Goal: Information Seeking & Learning: Learn about a topic

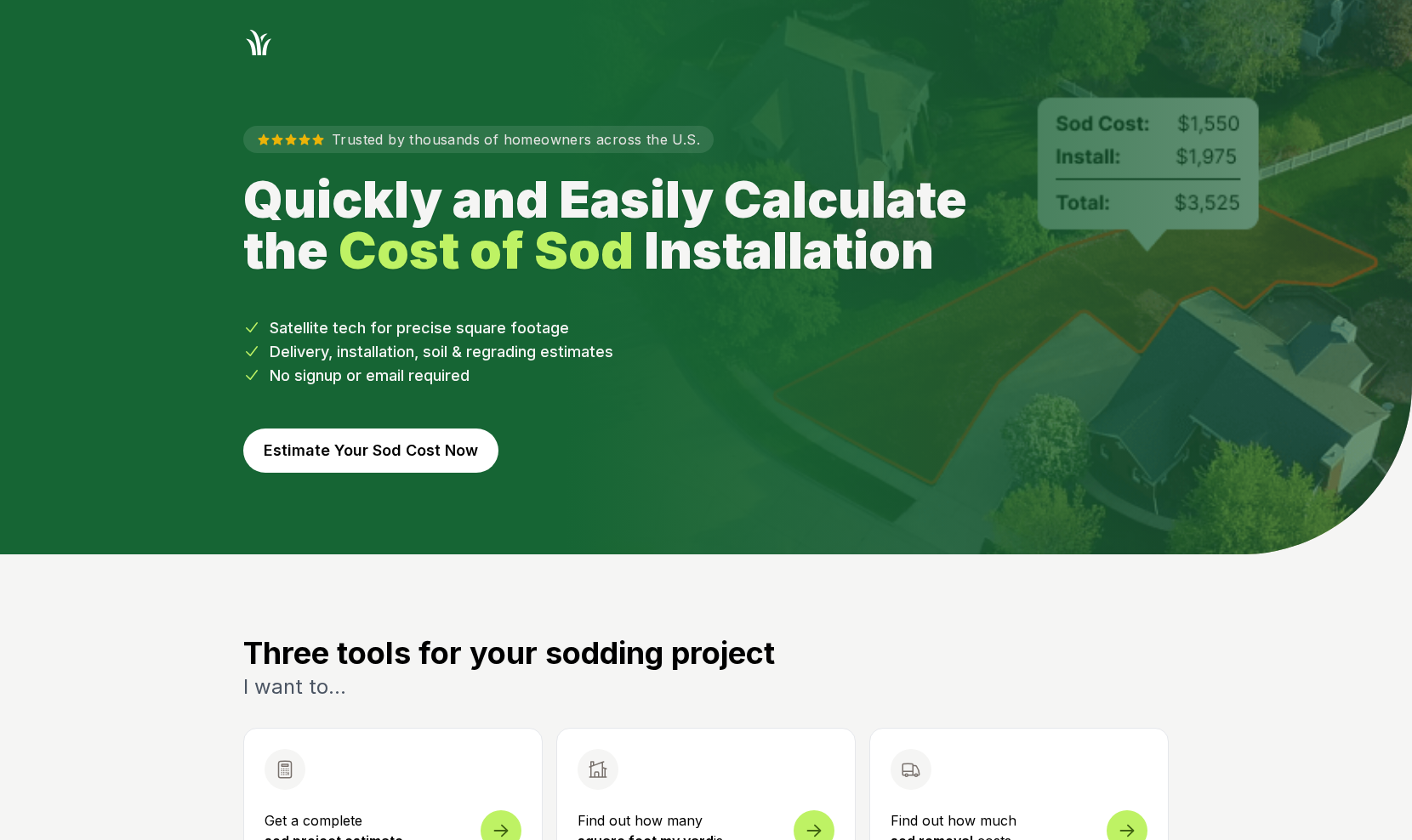
click at [403, 442] on button "Estimate Your Sod Cost Now" at bounding box center [371, 451] width 255 height 45
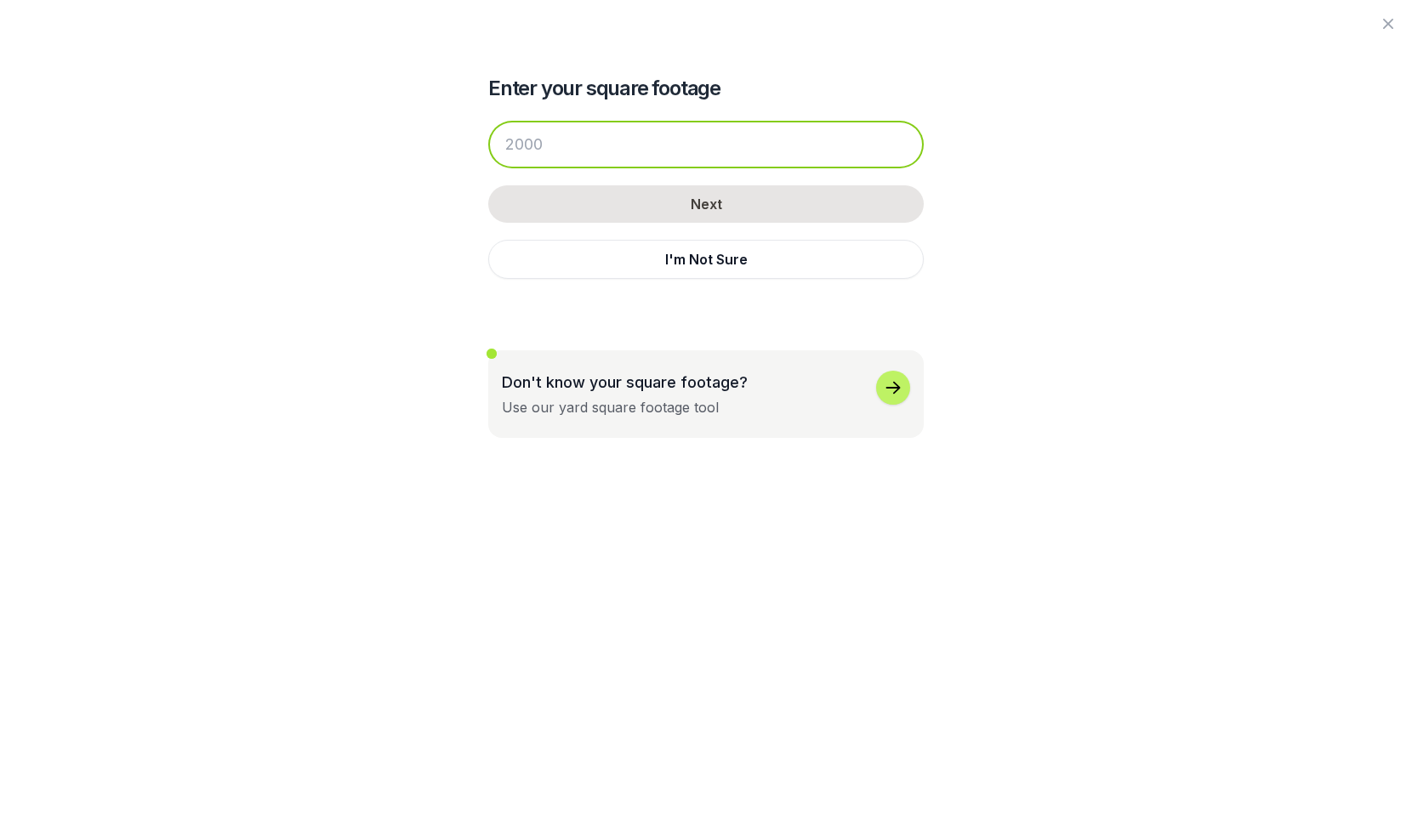
click at [553, 151] on input "number" at bounding box center [706, 144] width 436 height 47
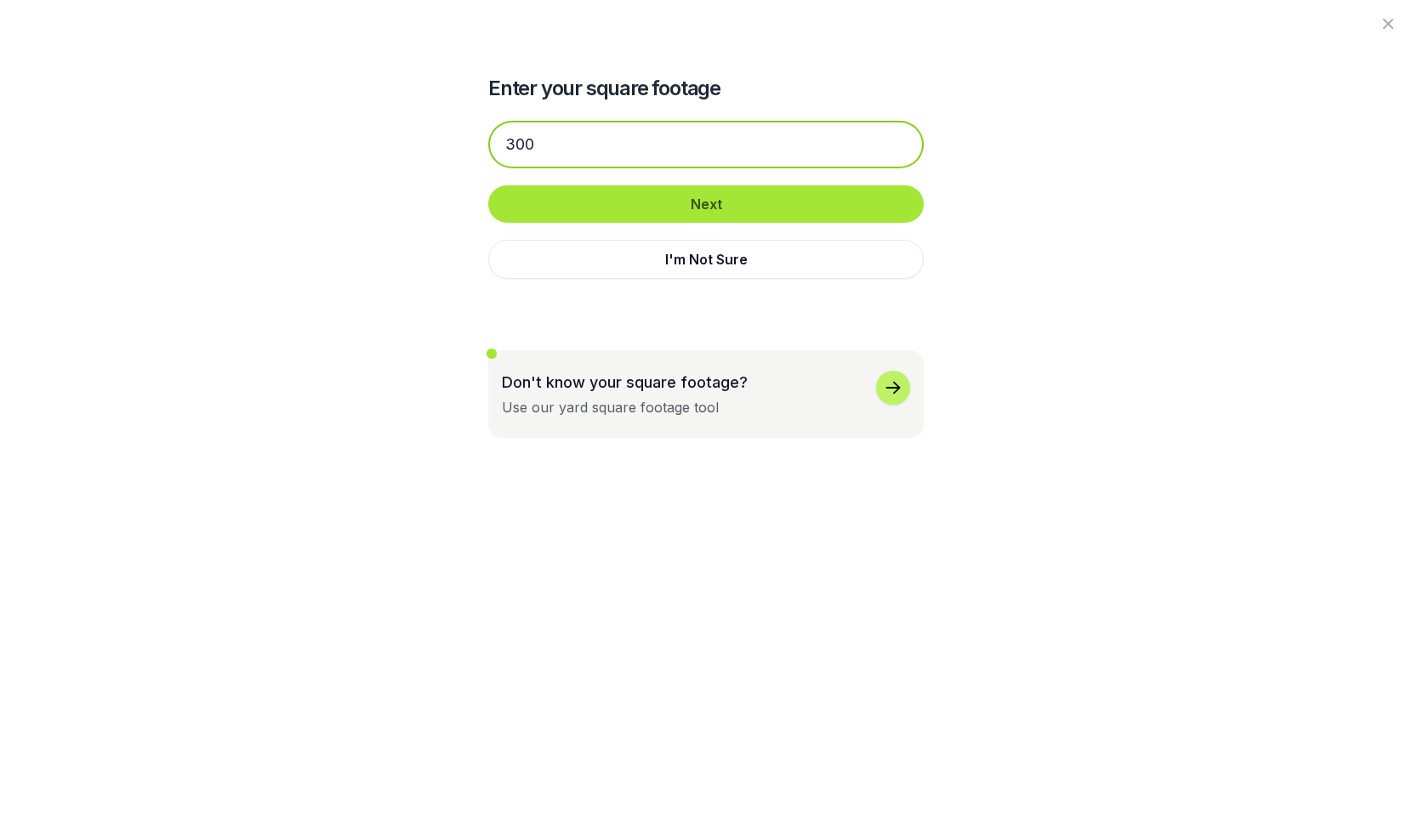
type input "300"
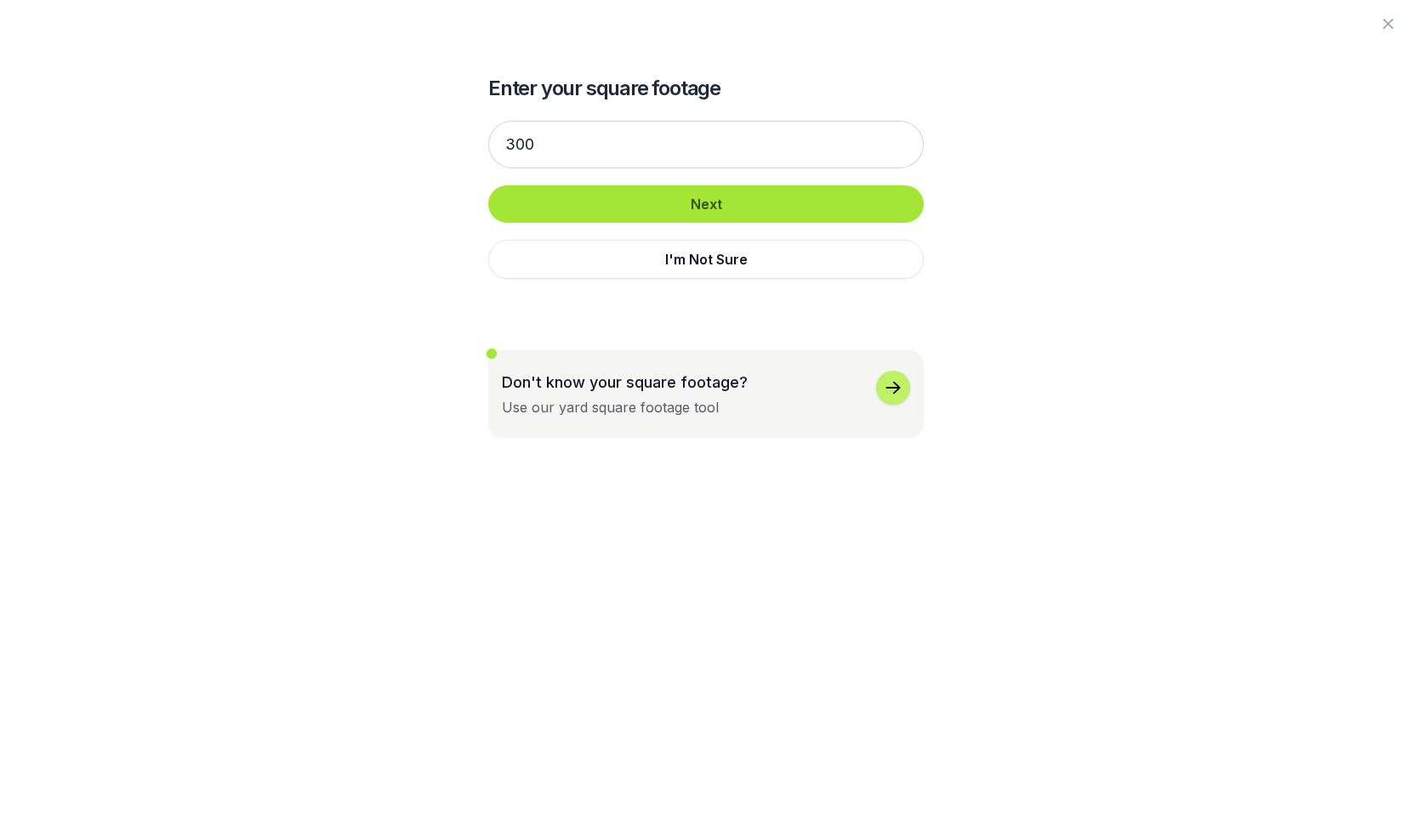
click at [645, 202] on button "Next" at bounding box center [706, 204] width 436 height 38
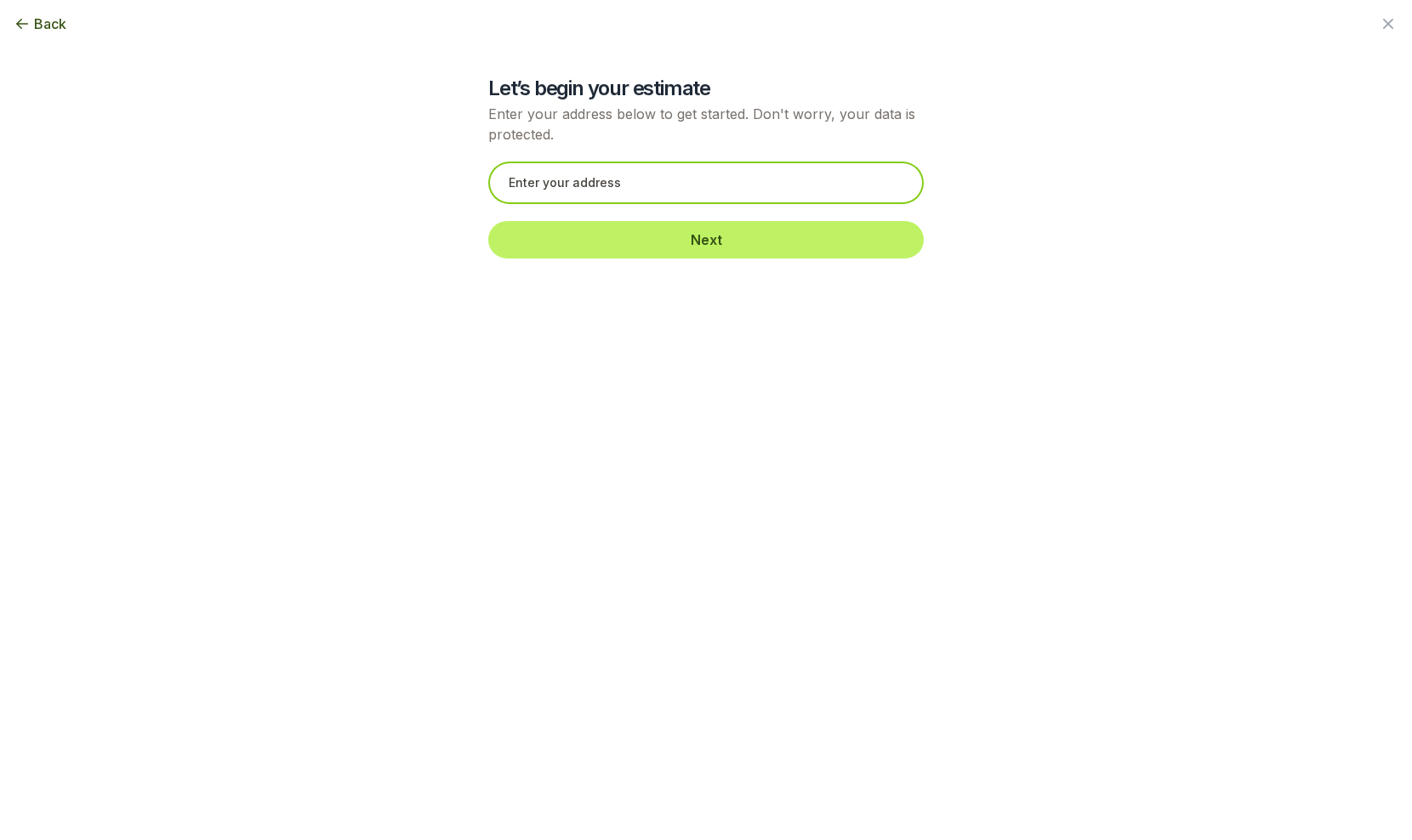
click at [641, 193] on input "text" at bounding box center [706, 183] width 436 height 43
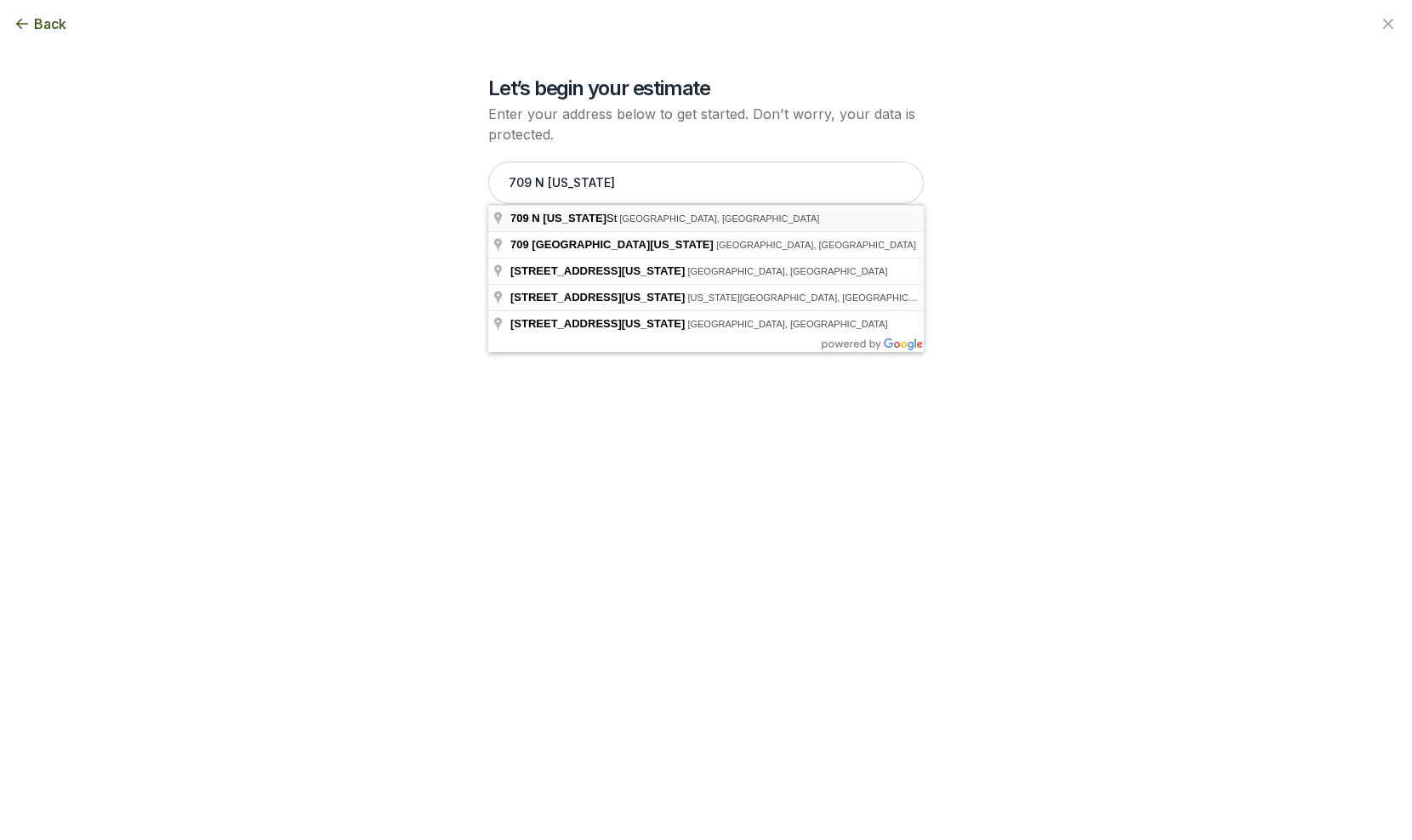
type input "[STREET_ADDRESS][US_STATE]"
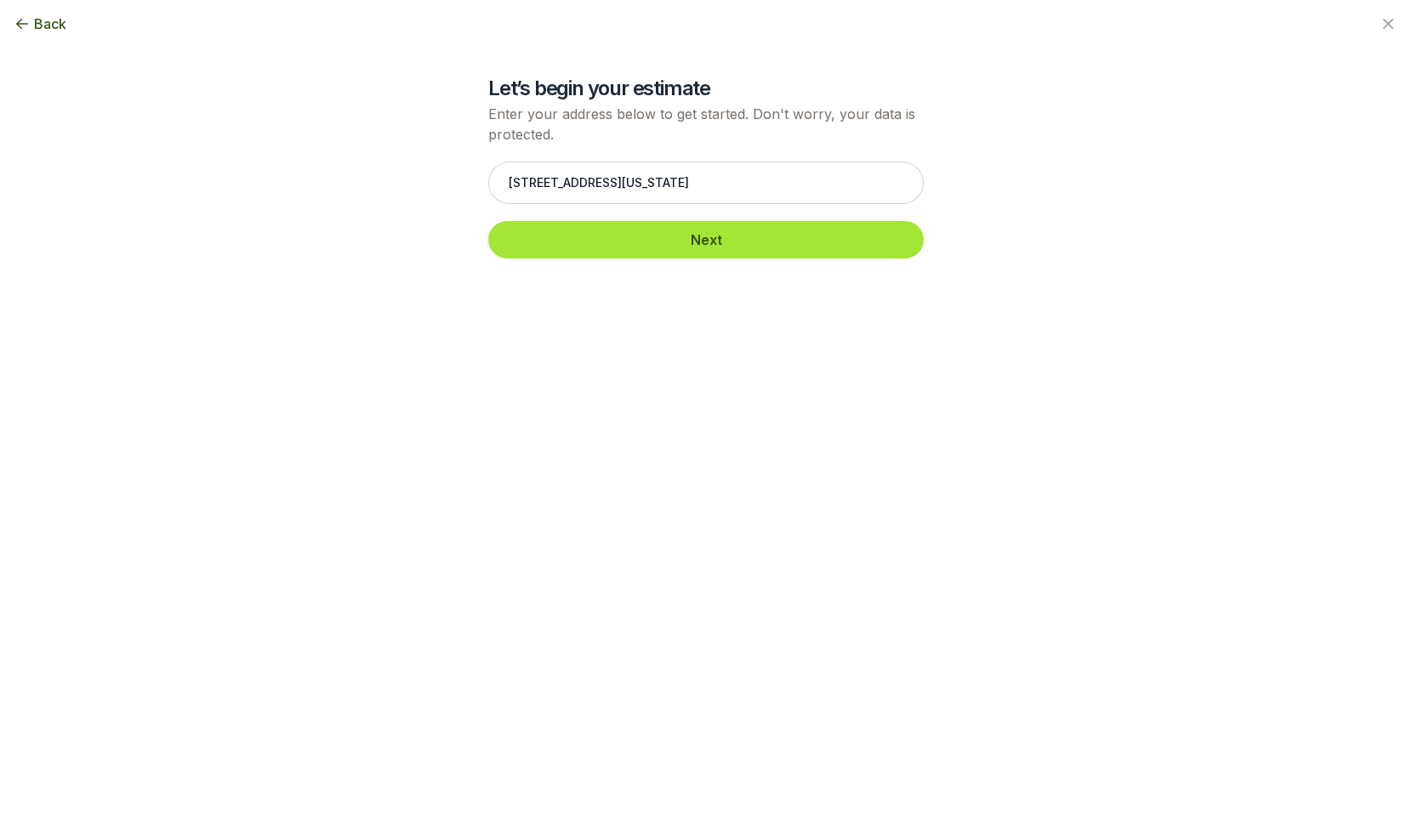
click at [648, 234] on button "Next" at bounding box center [706, 239] width 436 height 38
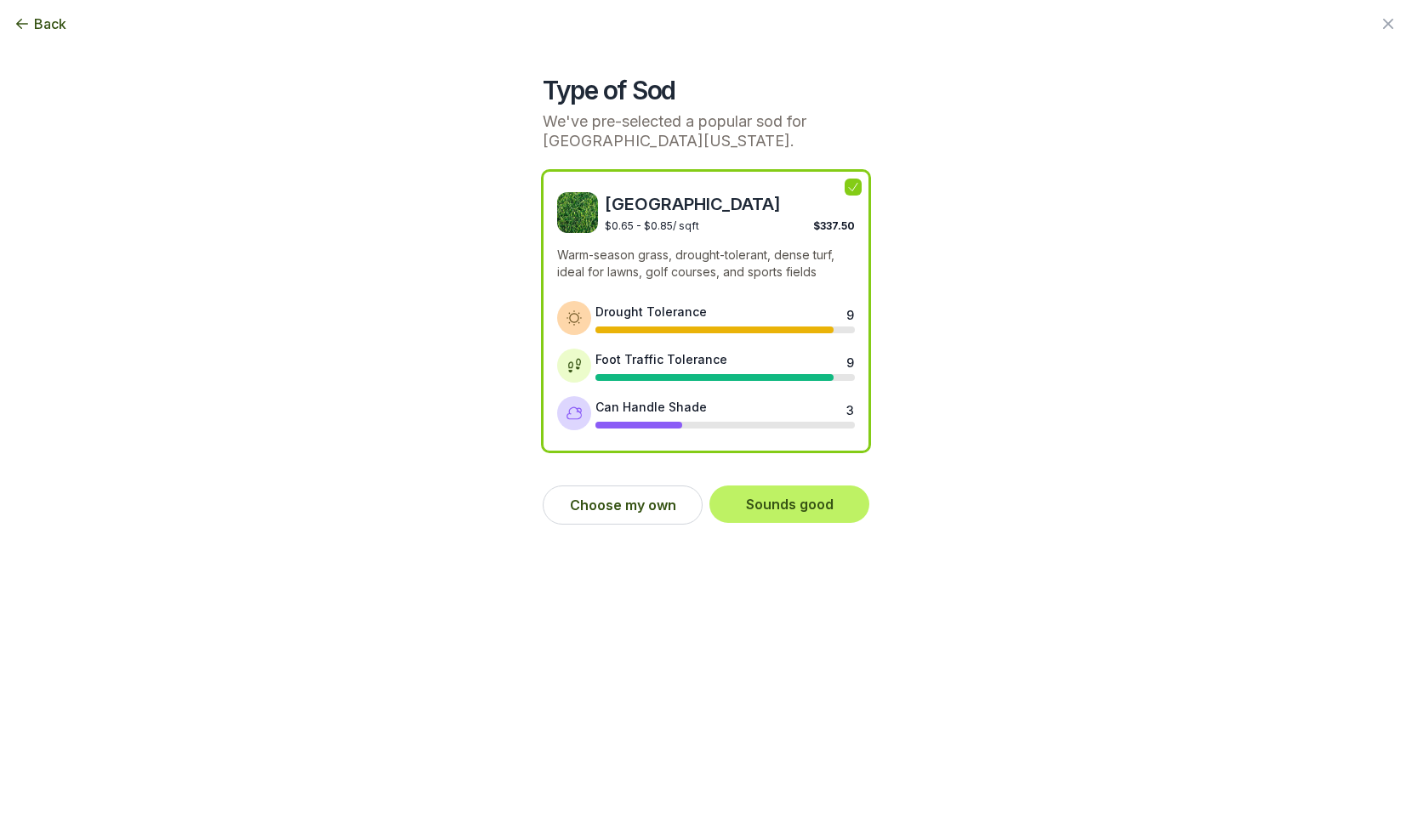
click at [53, 29] on span "Back" at bounding box center [49, 23] width 32 height 20
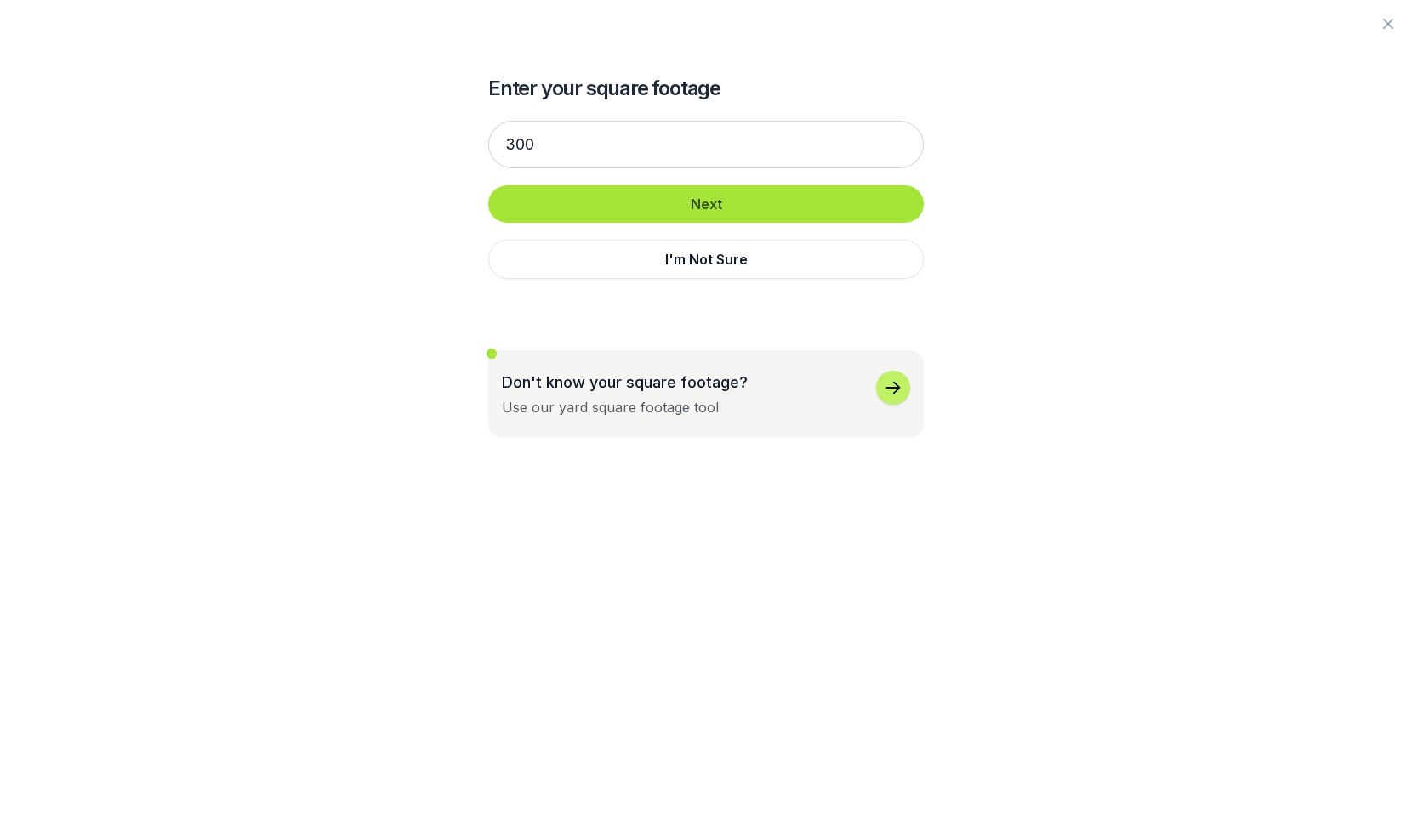
click at [646, 195] on button "Next" at bounding box center [706, 204] width 436 height 38
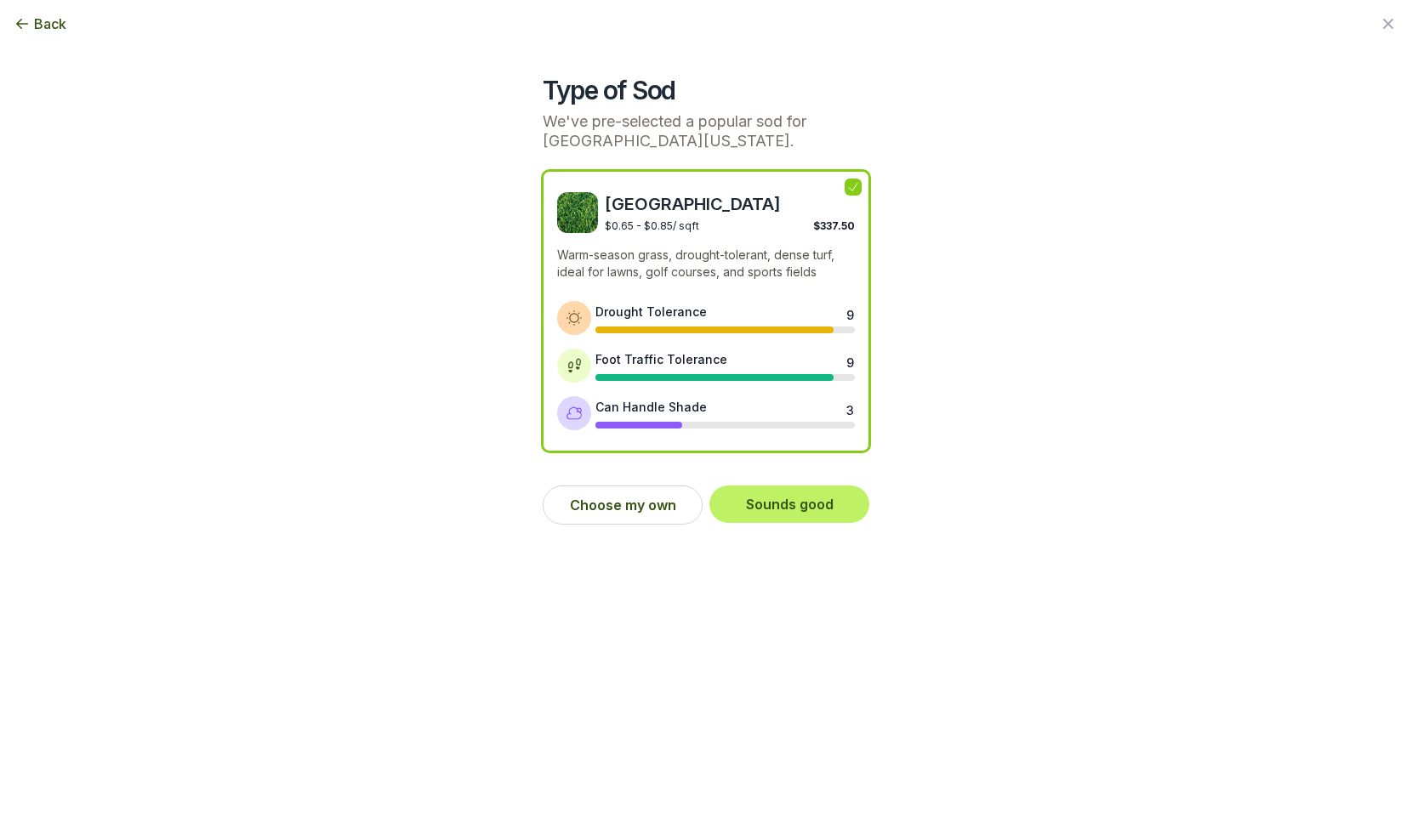
click at [851, 190] on icon at bounding box center [853, 188] width 9 height 8
click at [54, 30] on span "Back" at bounding box center [49, 23] width 32 height 20
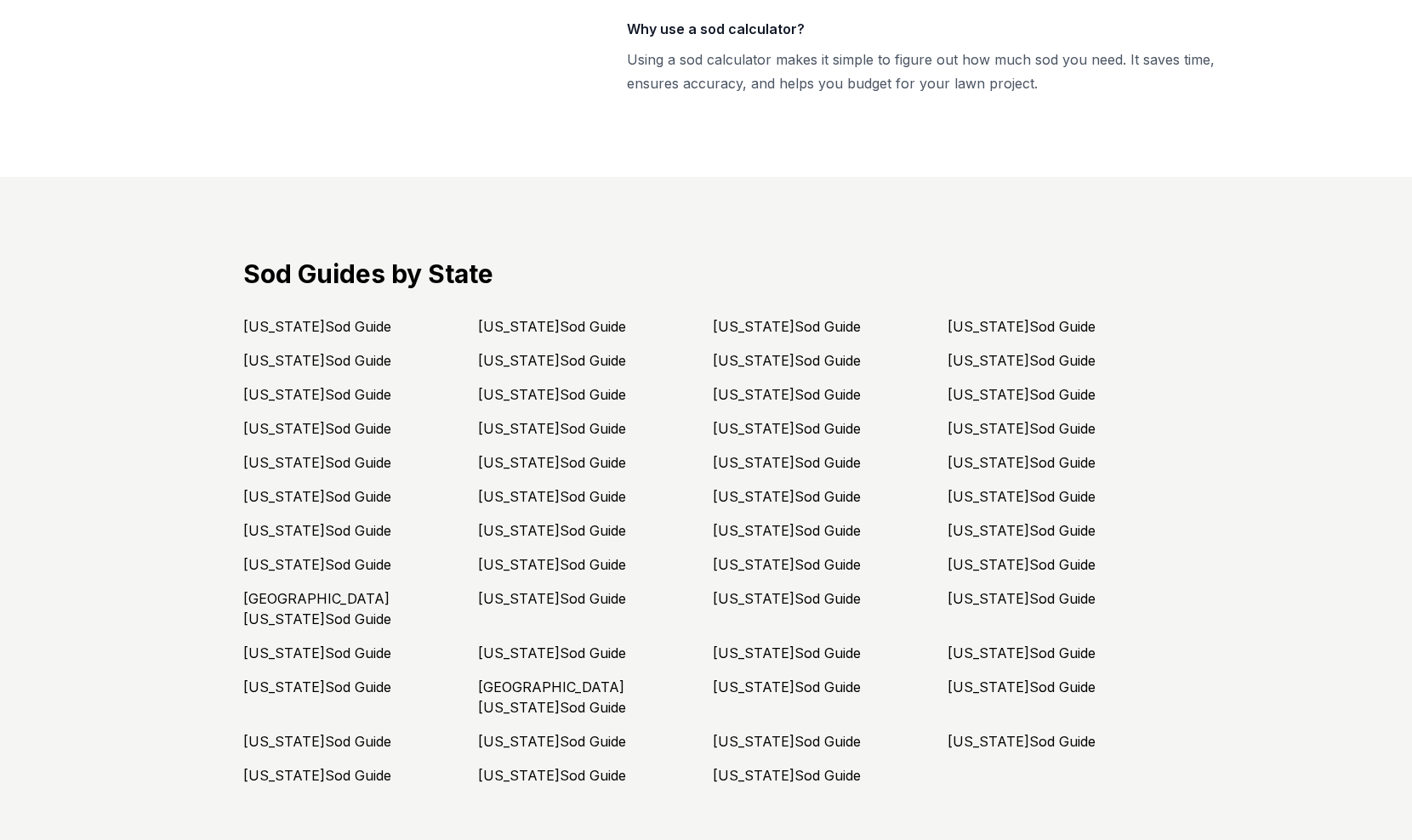
scroll to position [4177, 0]
click at [593, 676] on link "Southern [US_STATE] Sod Guide" at bounding box center [552, 695] width 148 height 38
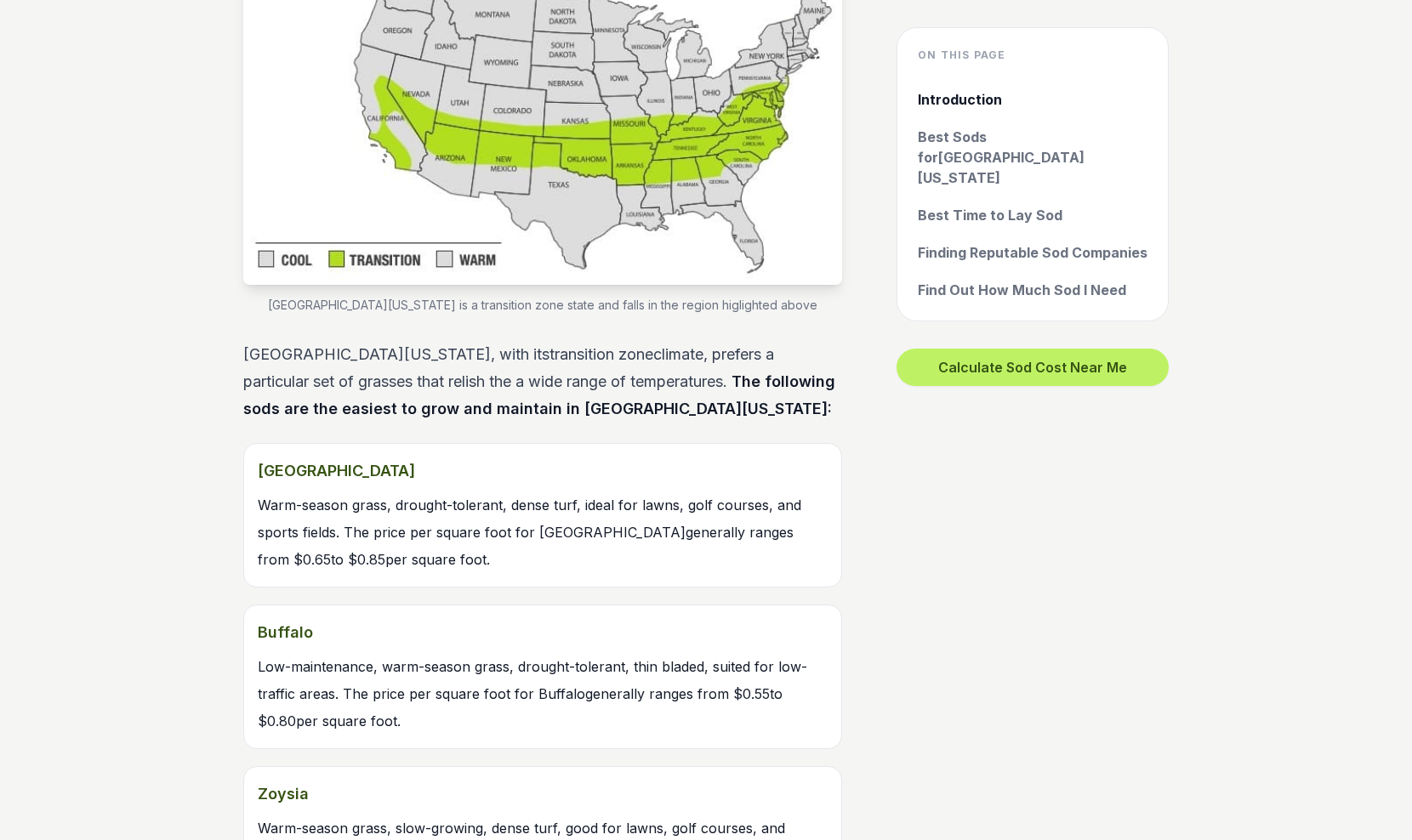
scroll to position [1542, 0]
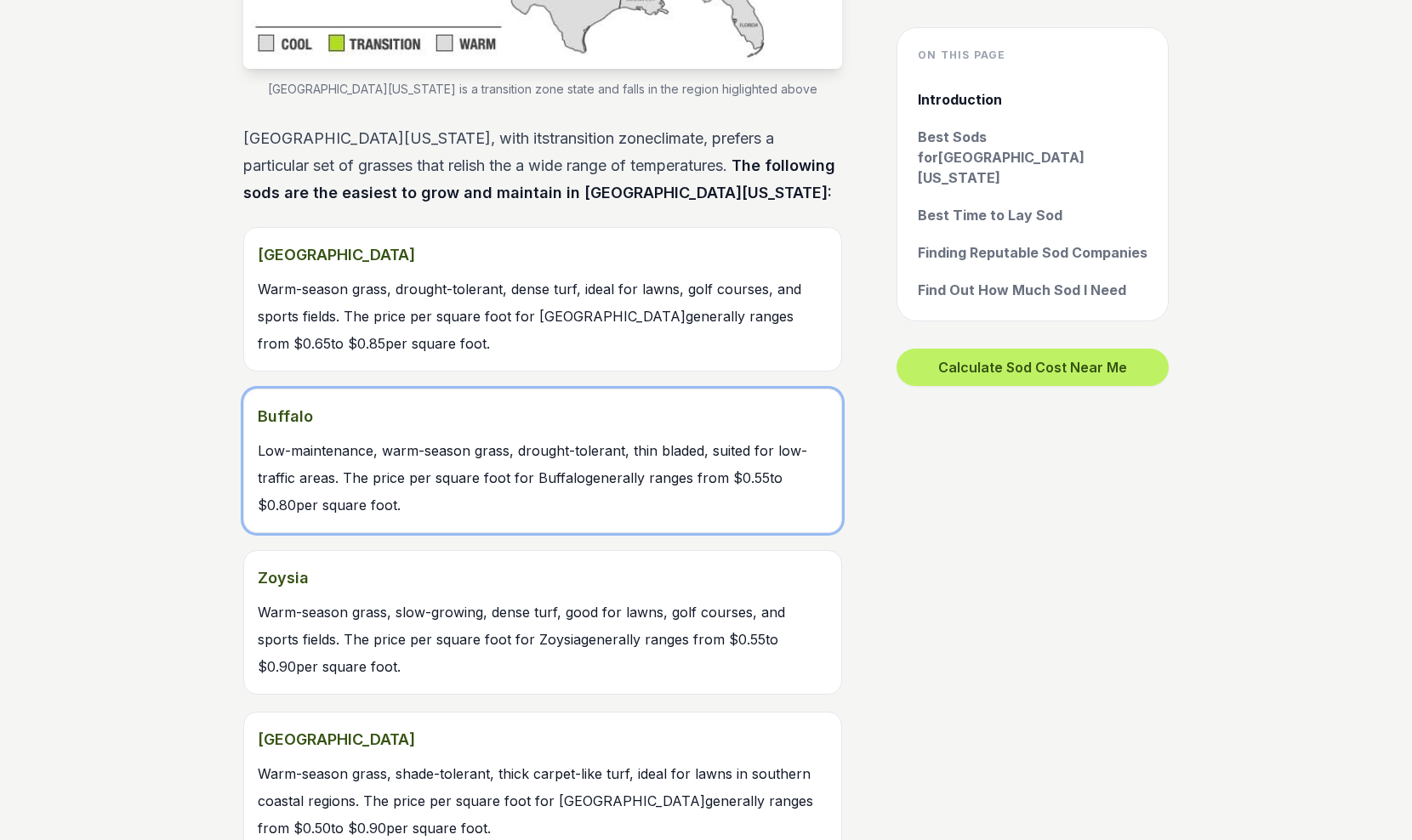
click at [437, 403] on strong "Buffalo" at bounding box center [542, 416] width 570 height 27
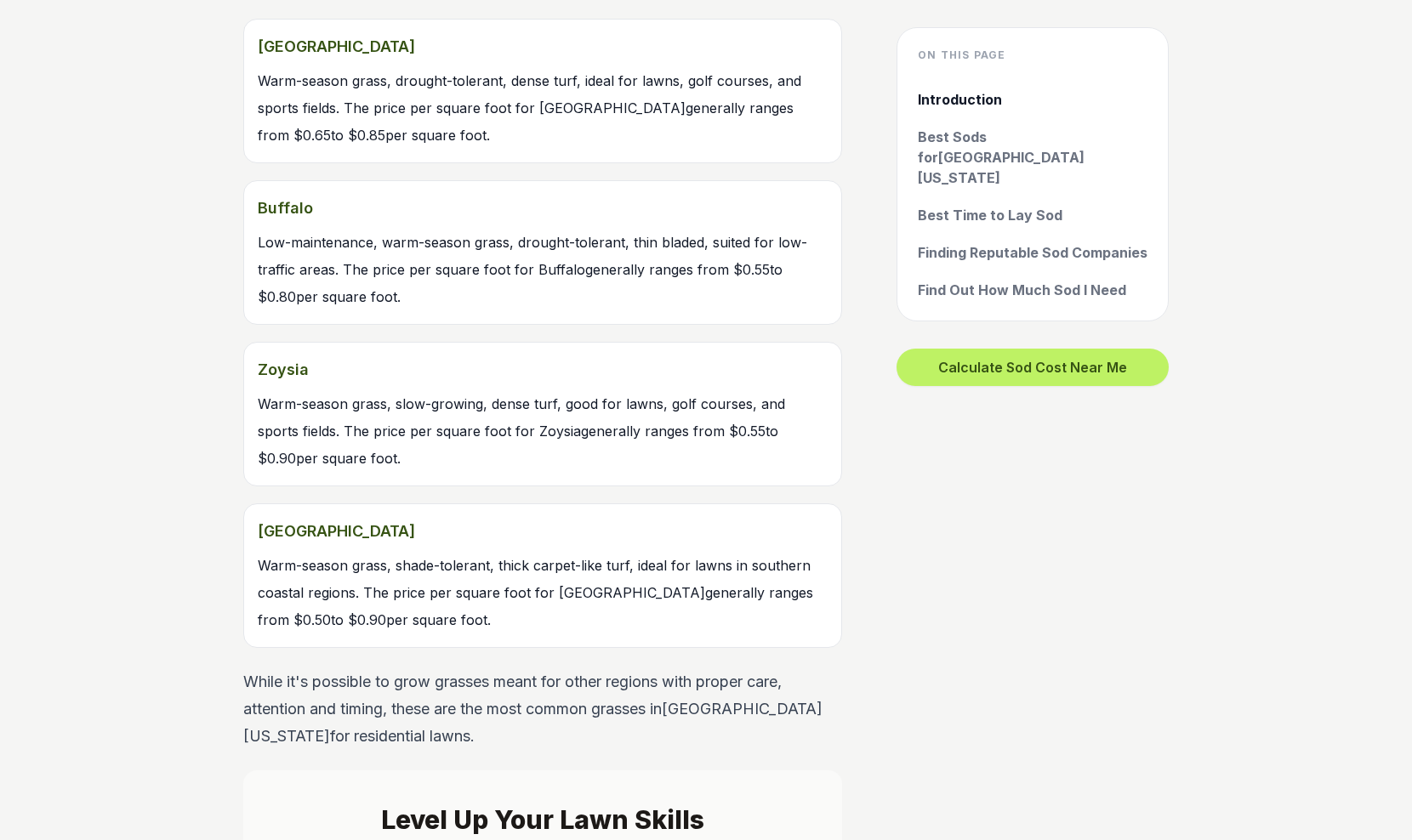
scroll to position [1792, 0]
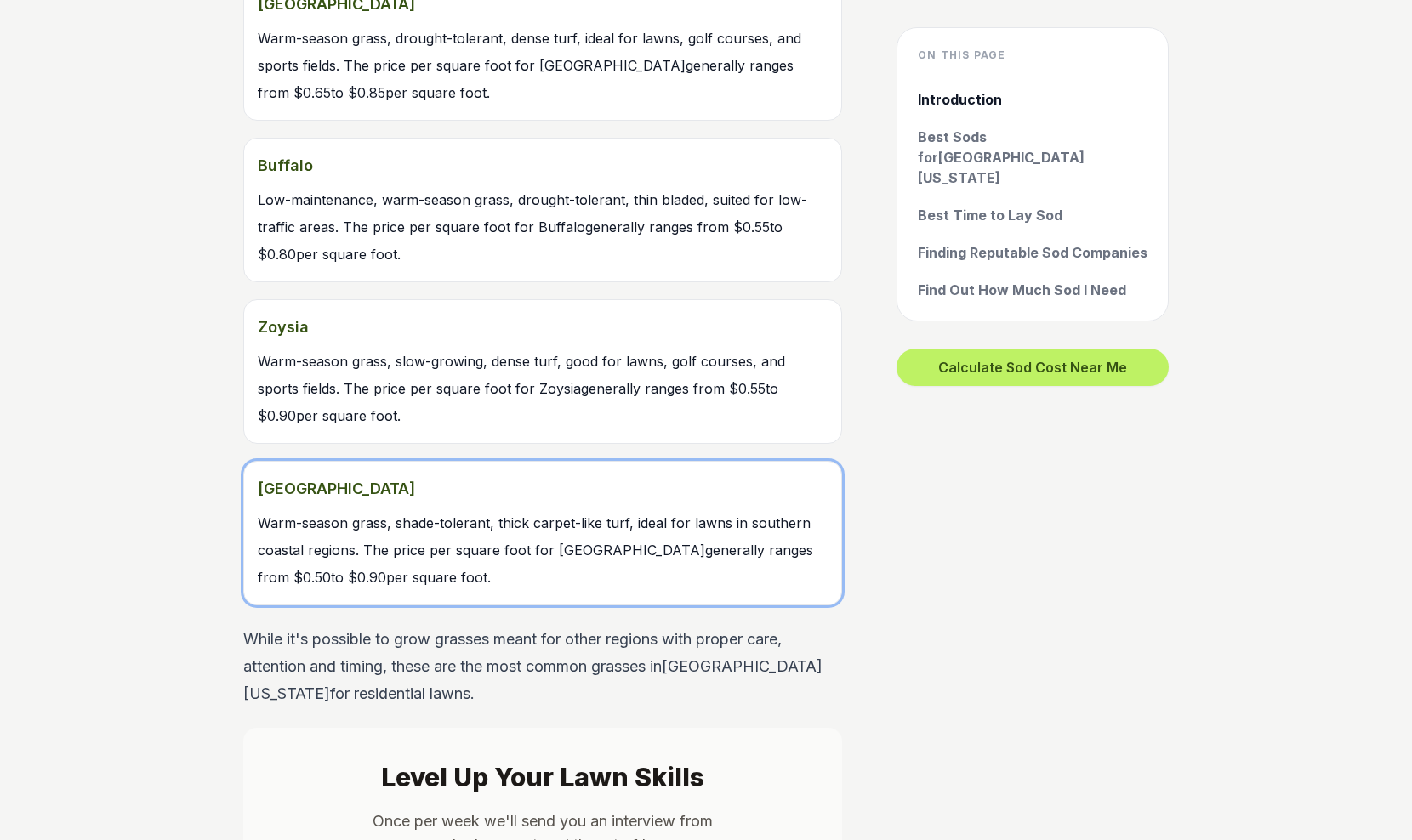
click at [563, 531] on link "St. Augustine Warm-season grass, shade-tolerant, thick carpet-like turf, ideal …" at bounding box center [542, 532] width 599 height 144
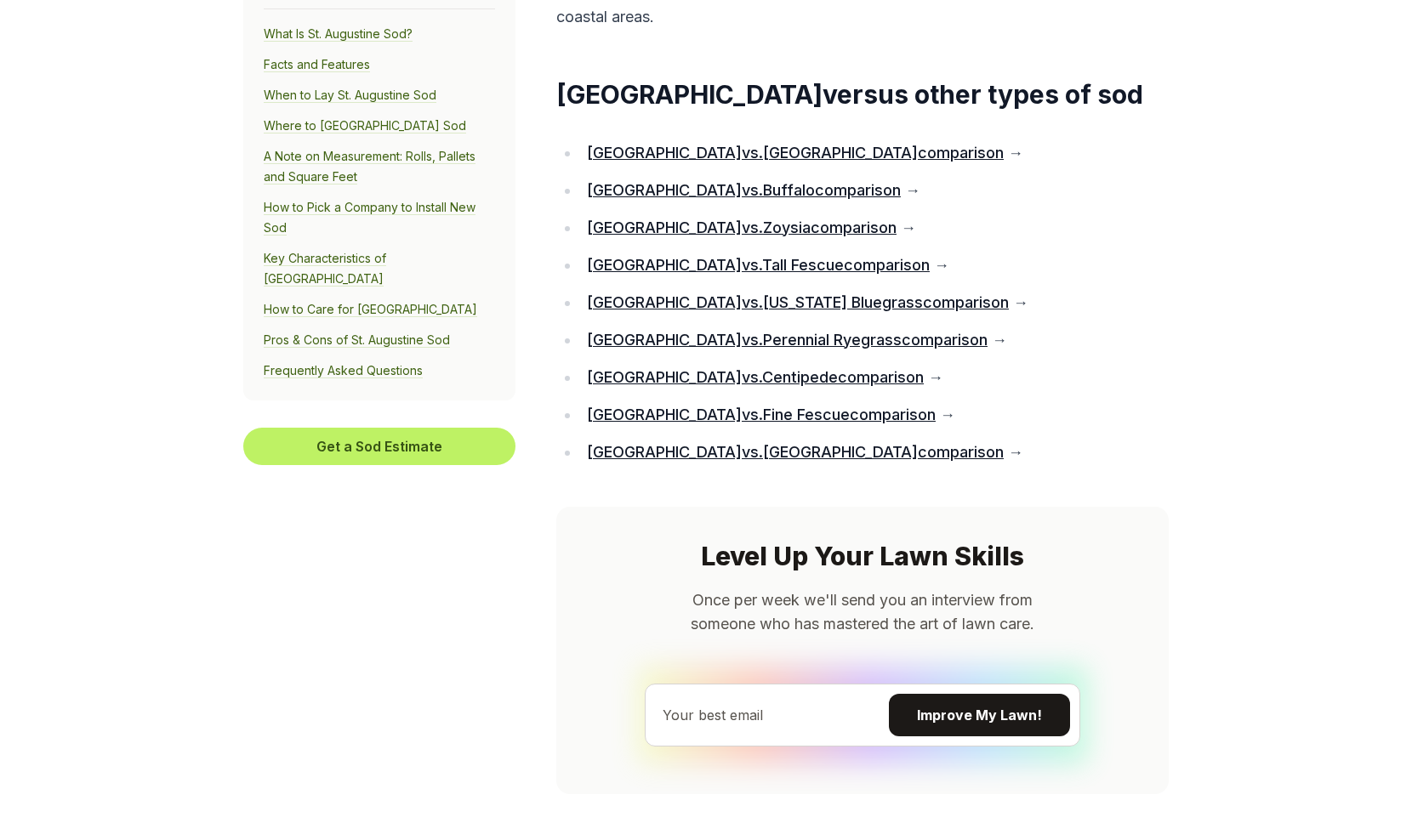
scroll to position [13901, 0]
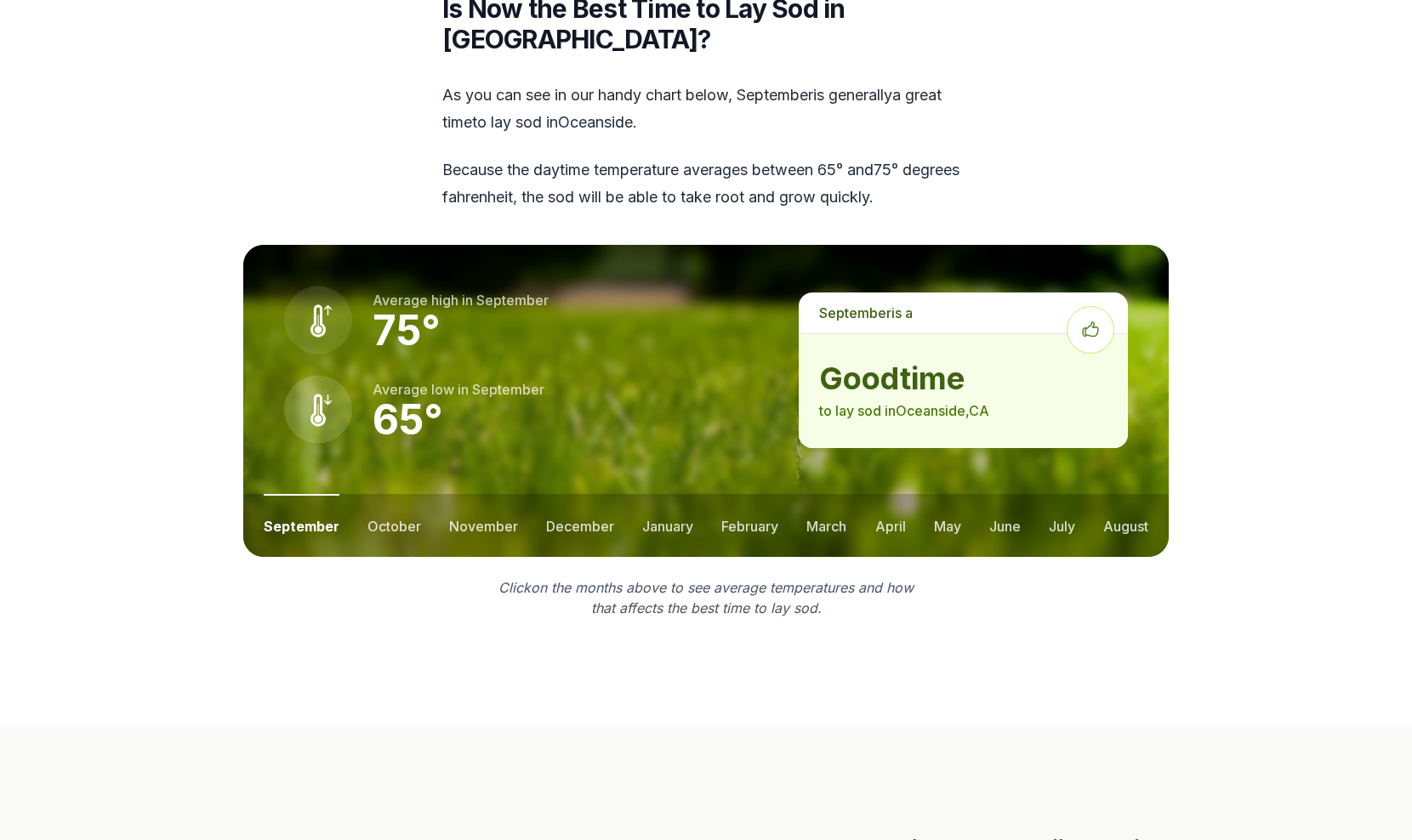
scroll to position [2224, 0]
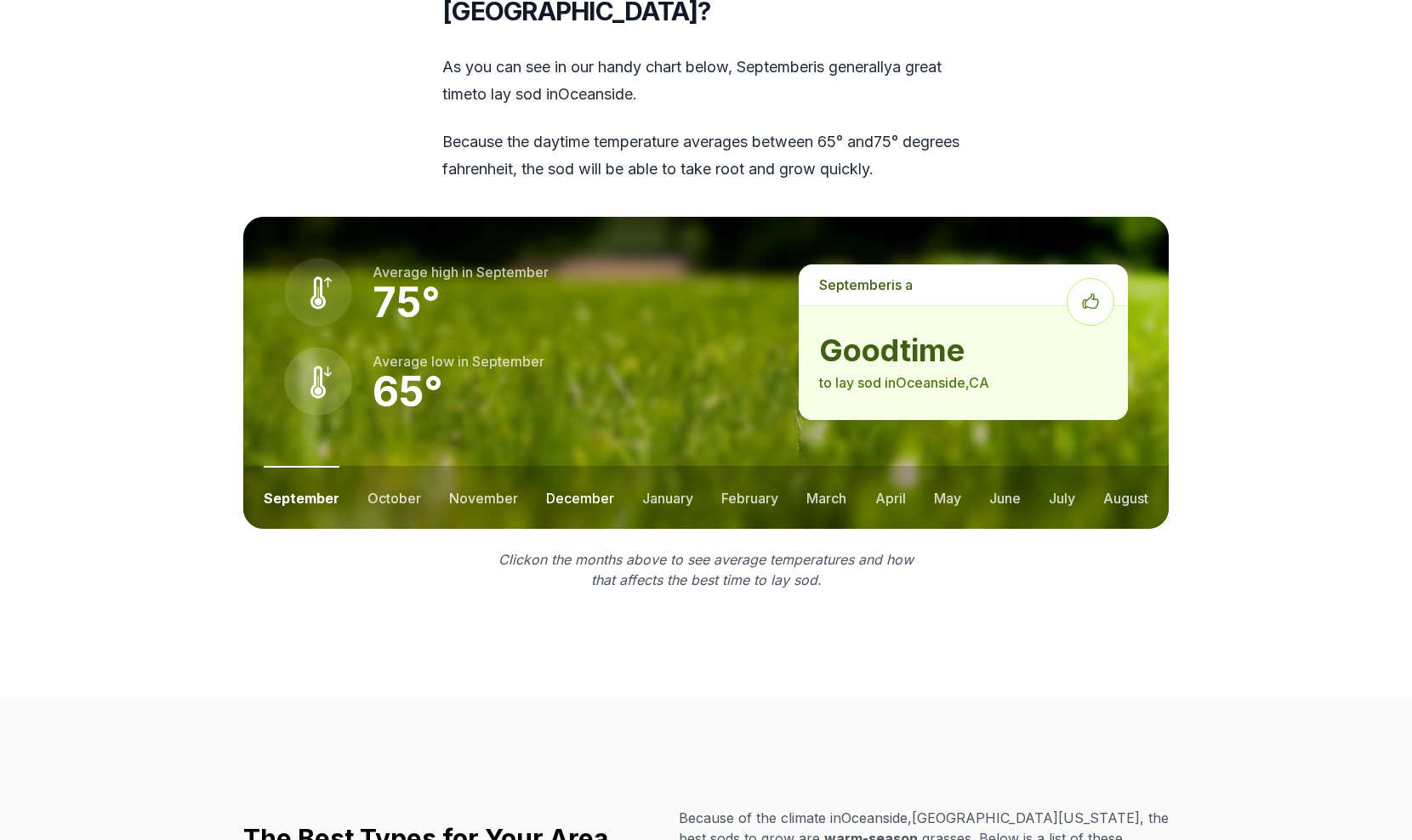
click at [577, 465] on button "december" at bounding box center [580, 496] width 68 height 63
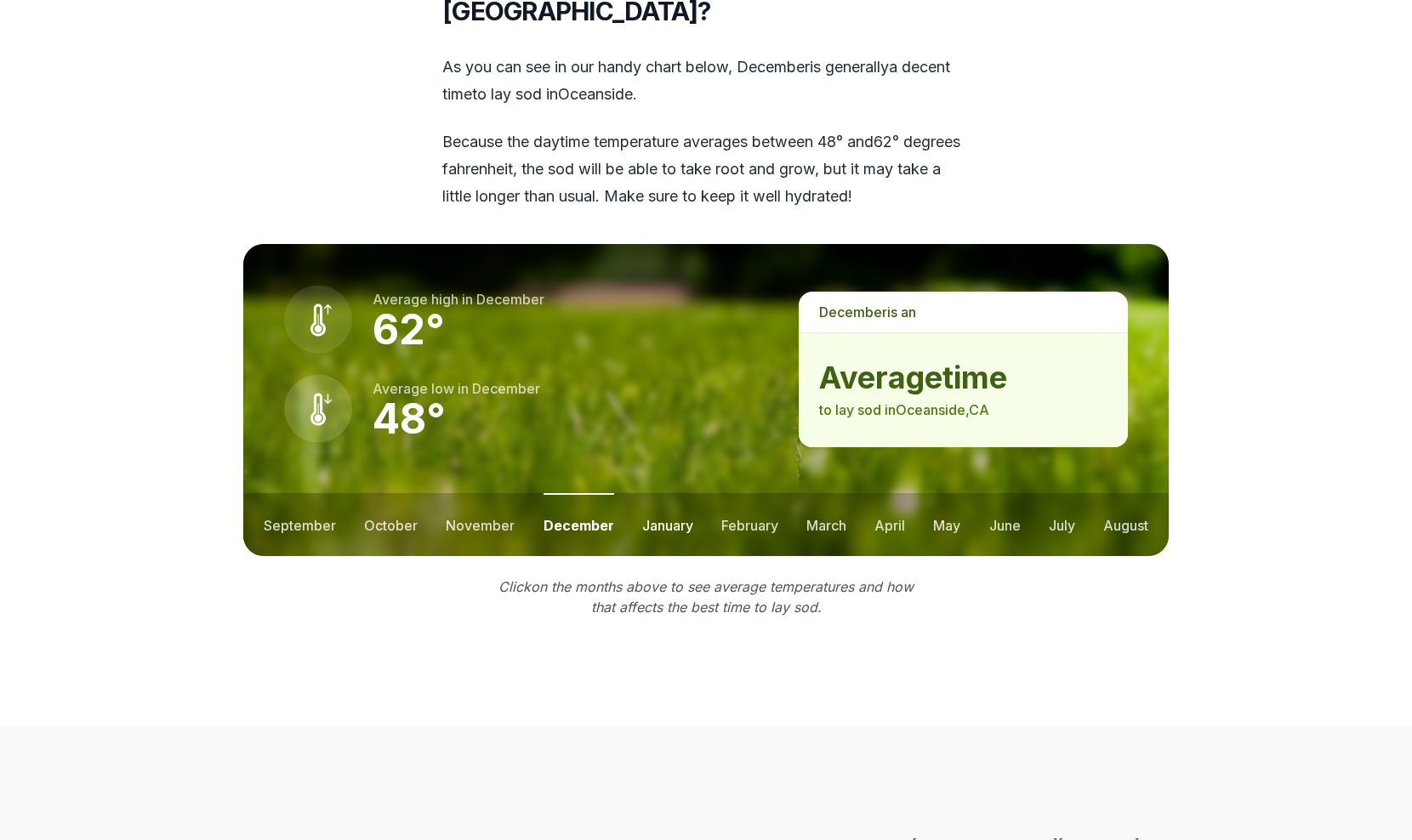
click at [663, 494] on button "january" at bounding box center [667, 525] width 51 height 63
click at [751, 494] on button "february" at bounding box center [751, 525] width 57 height 63
click at [842, 494] on button "march" at bounding box center [826, 525] width 40 height 63
click at [889, 495] on button "april" at bounding box center [890, 525] width 31 height 63
click at [940, 495] on button "may" at bounding box center [946, 525] width 27 height 63
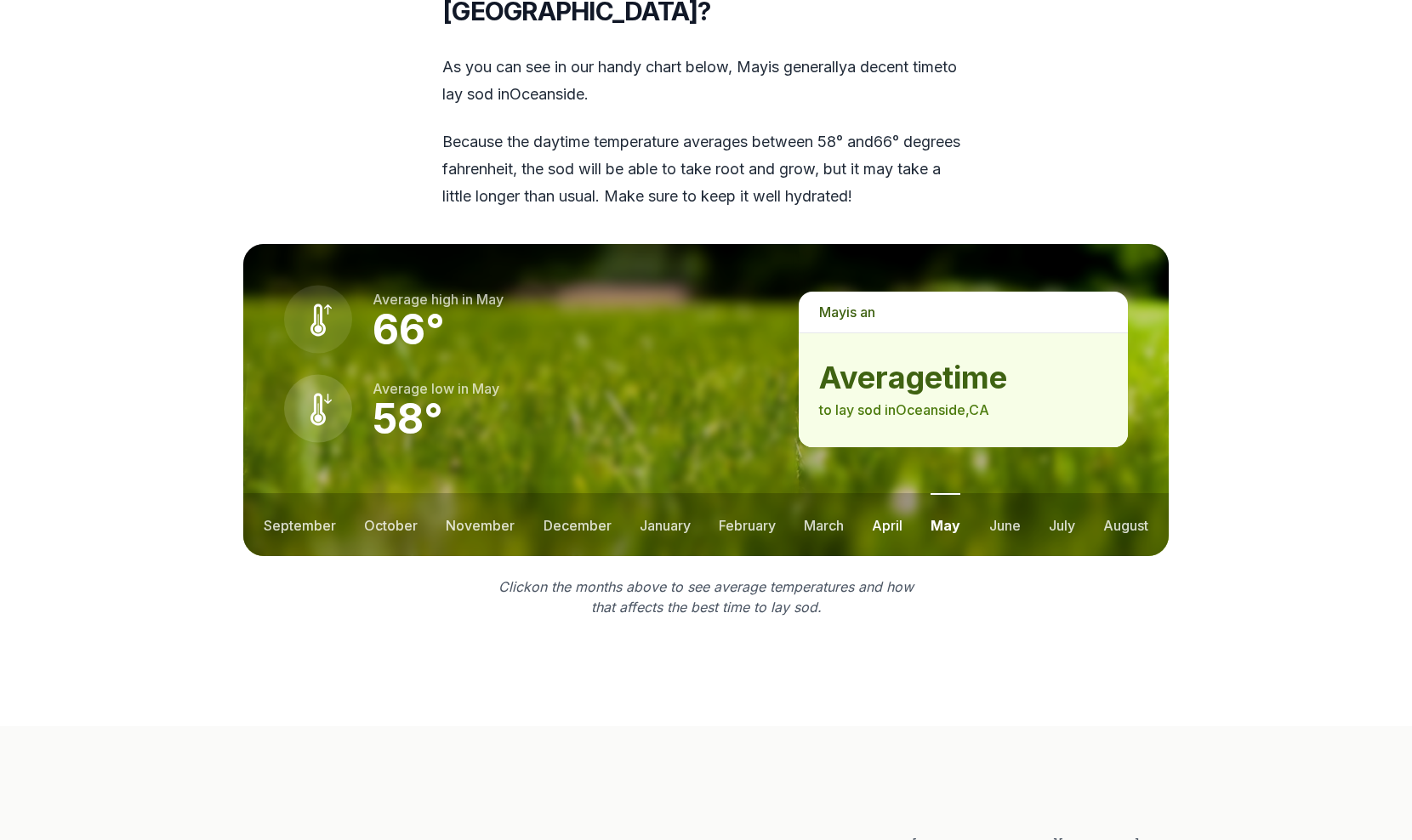
click at [897, 494] on button "april" at bounding box center [887, 525] width 31 height 63
click at [955, 494] on button "may" at bounding box center [946, 525] width 27 height 63
click at [1003, 497] on button "june" at bounding box center [1005, 525] width 32 height 63
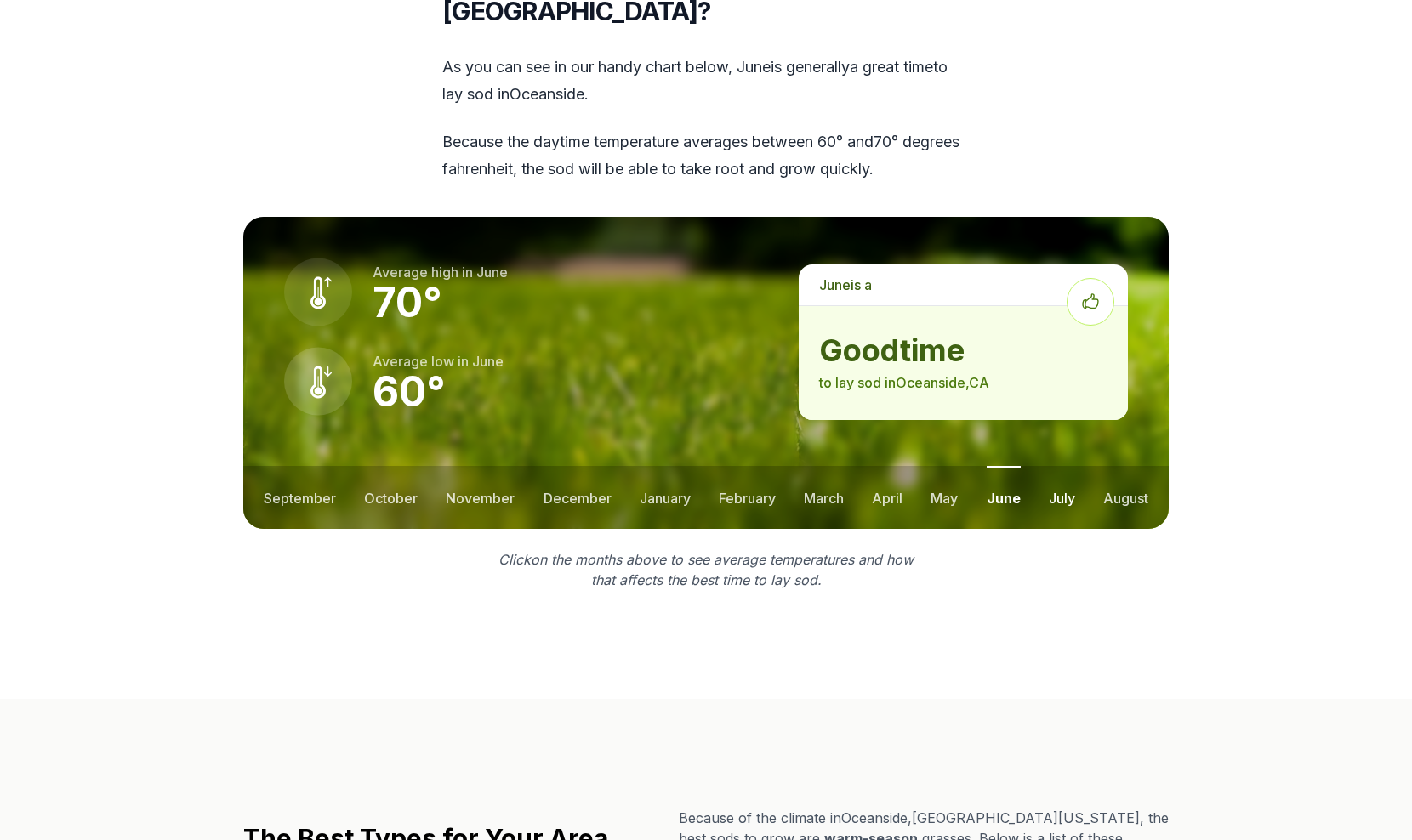
click at [1055, 465] on button "july" at bounding box center [1061, 496] width 26 height 63
click at [591, 472] on button "december" at bounding box center [577, 496] width 68 height 63
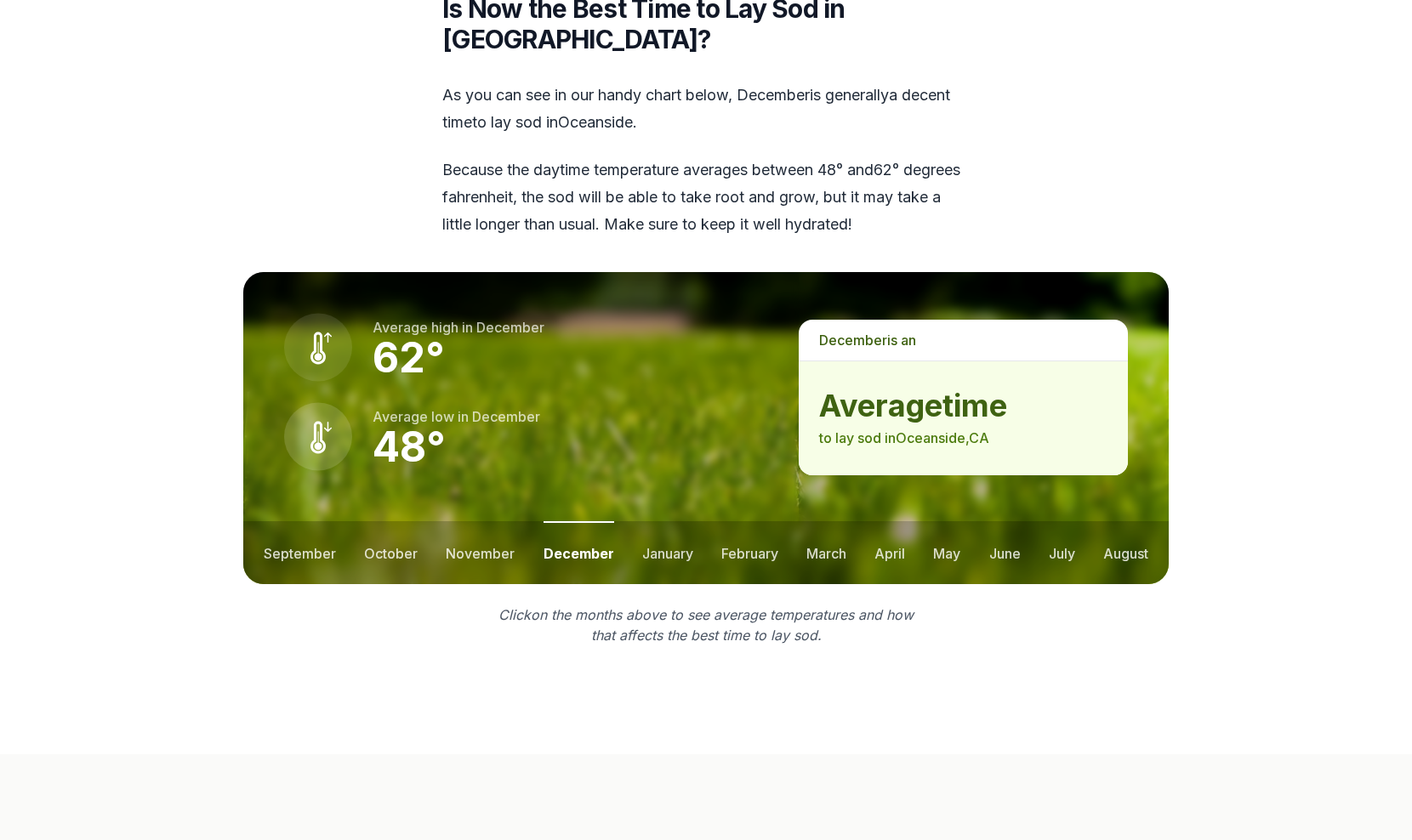
scroll to position [2191, 0]
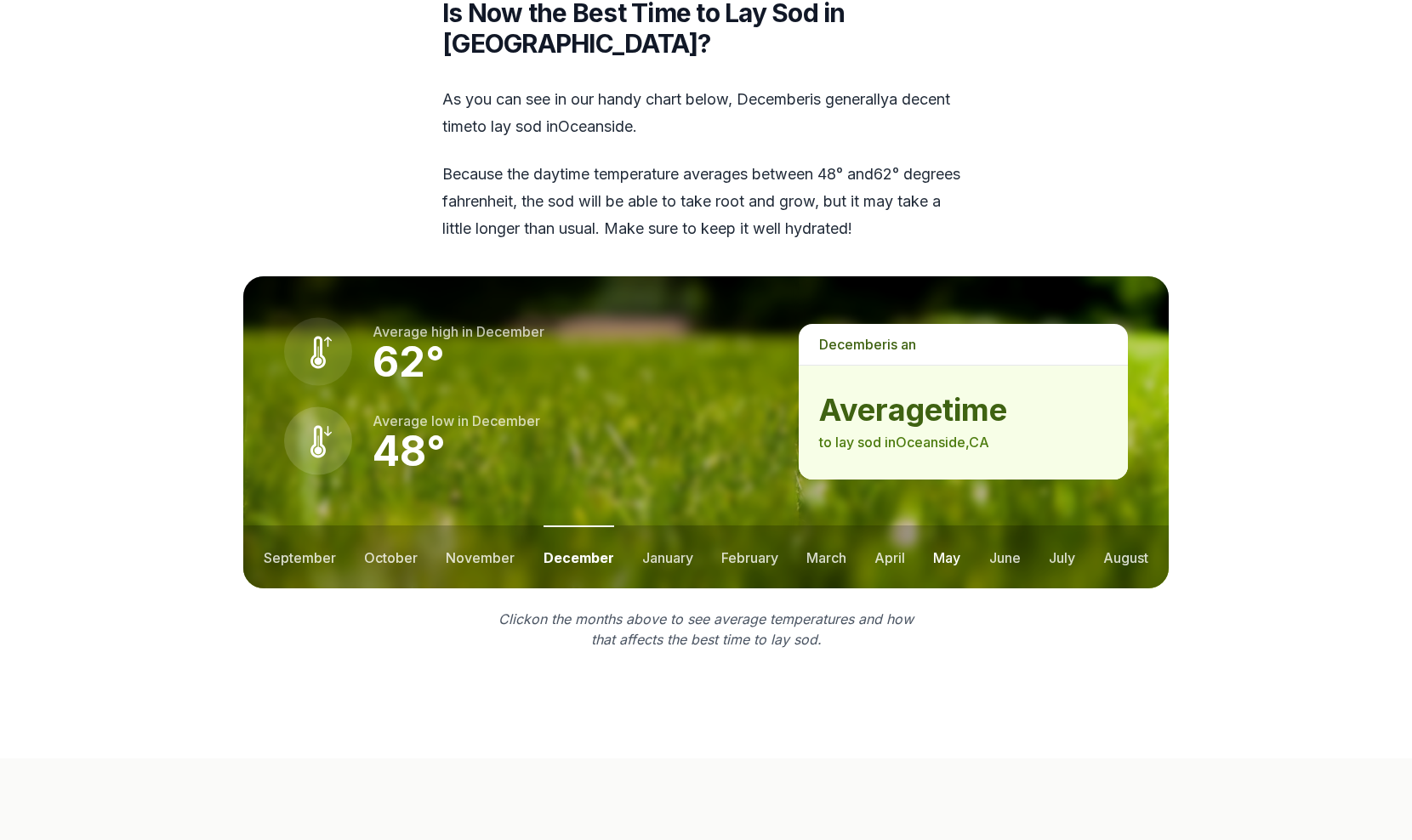
click at [953, 543] on button "may" at bounding box center [946, 556] width 27 height 63
click at [1012, 528] on button "june" at bounding box center [1005, 556] width 32 height 63
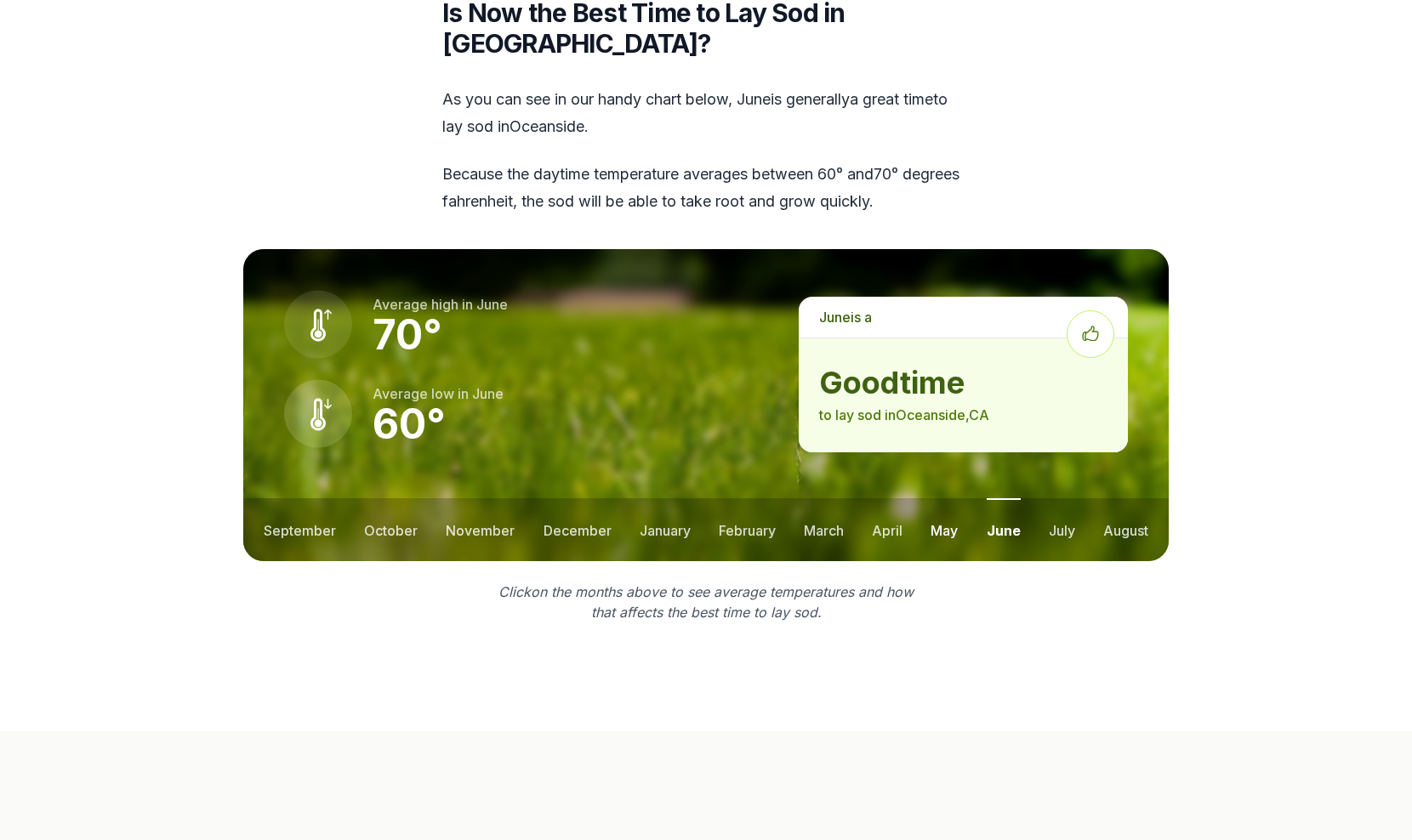
click at [946, 504] on button "may" at bounding box center [944, 529] width 27 height 63
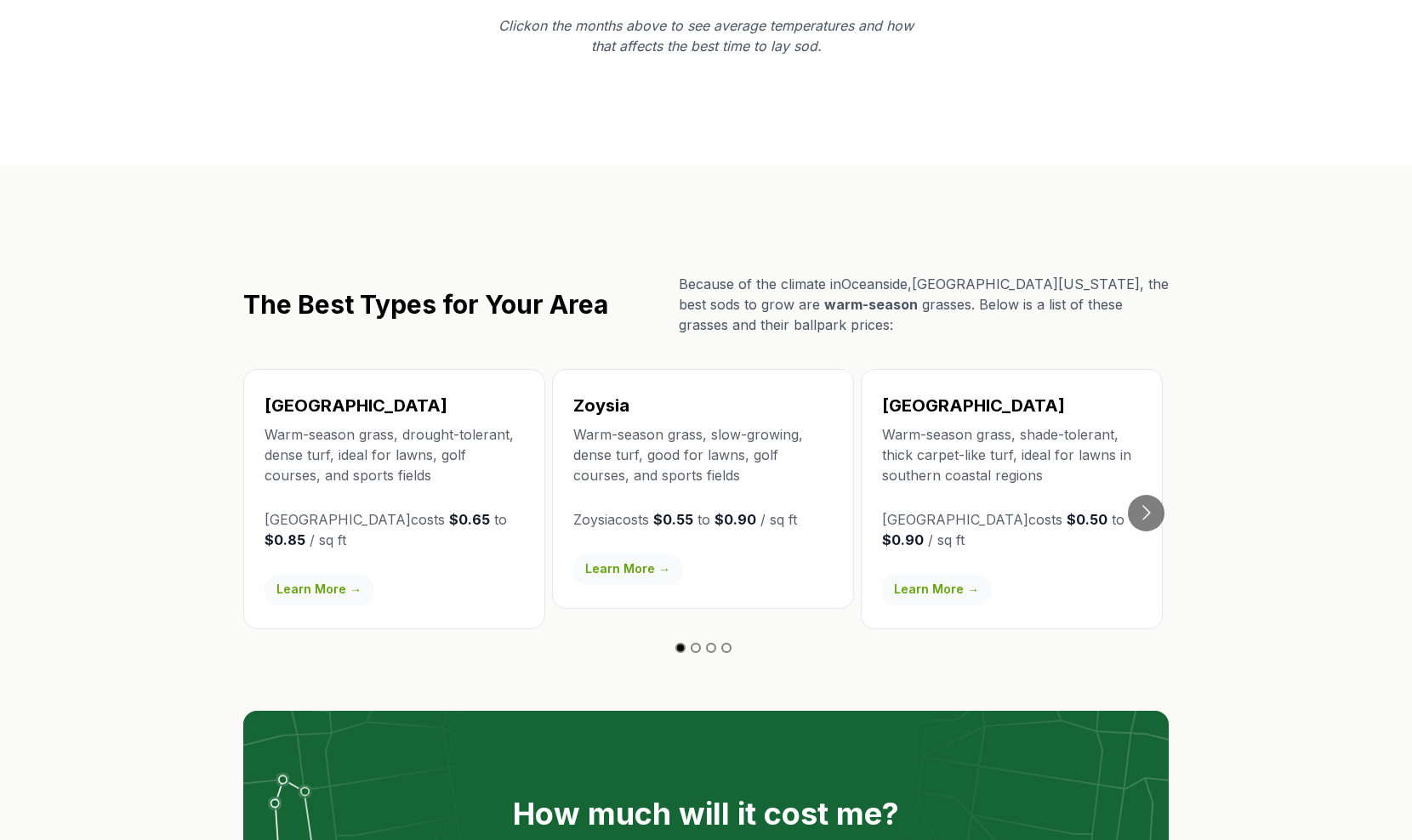
scroll to position [2790, 0]
